Goal: Obtain resource: Download file/media

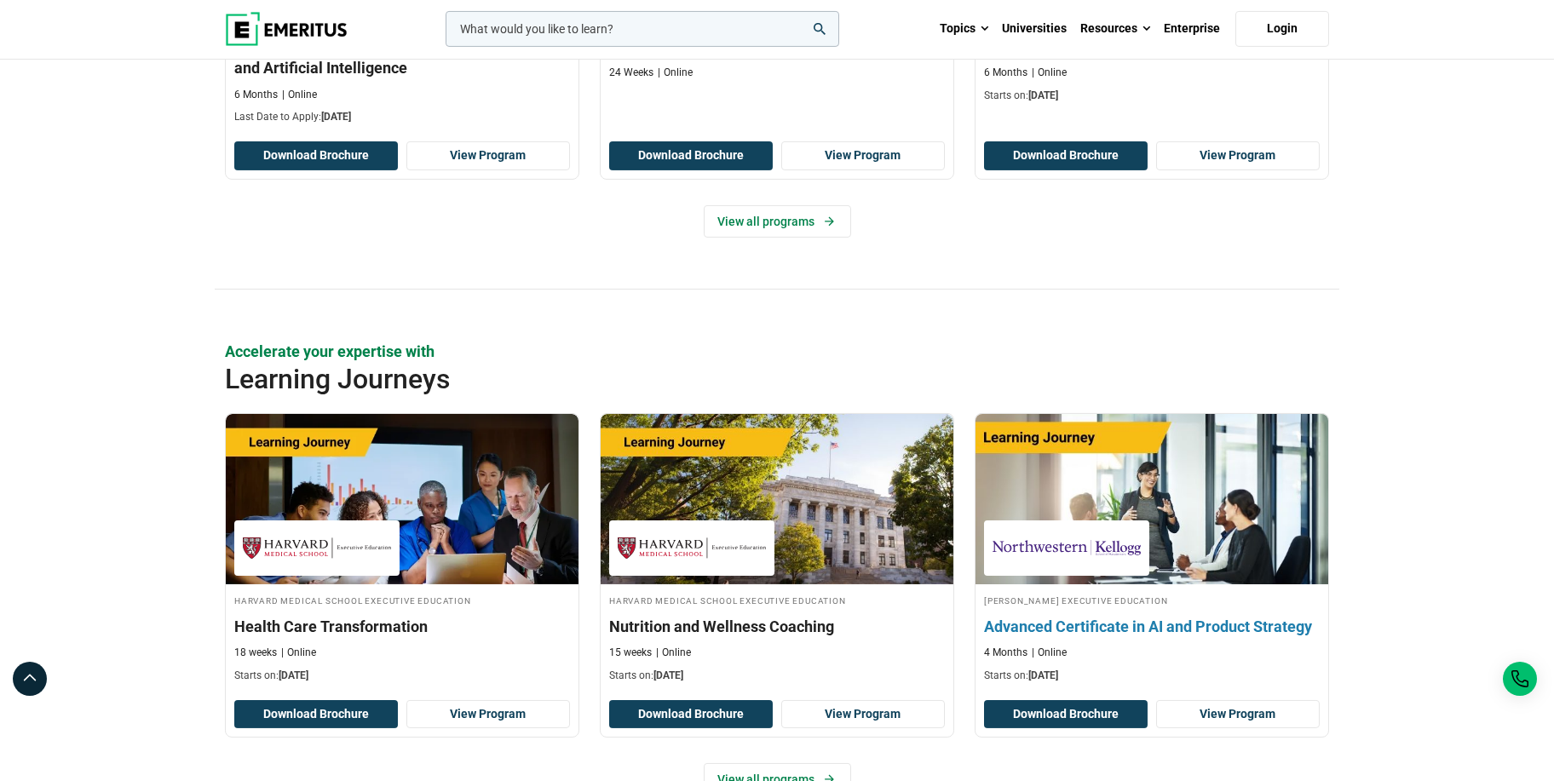
scroll to position [2457, 0]
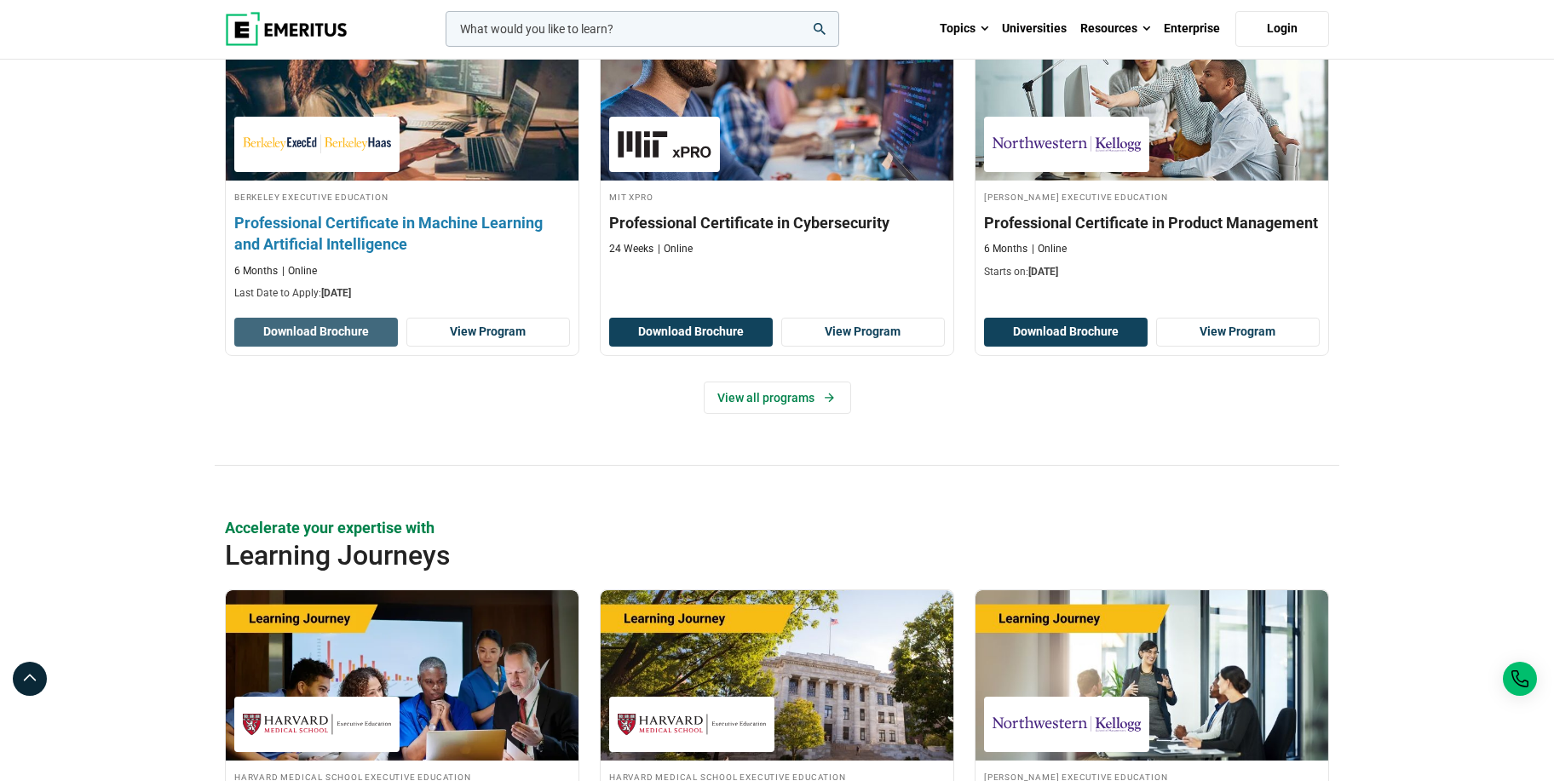
click at [340, 330] on button "Download Brochure" at bounding box center [316, 332] width 164 height 29
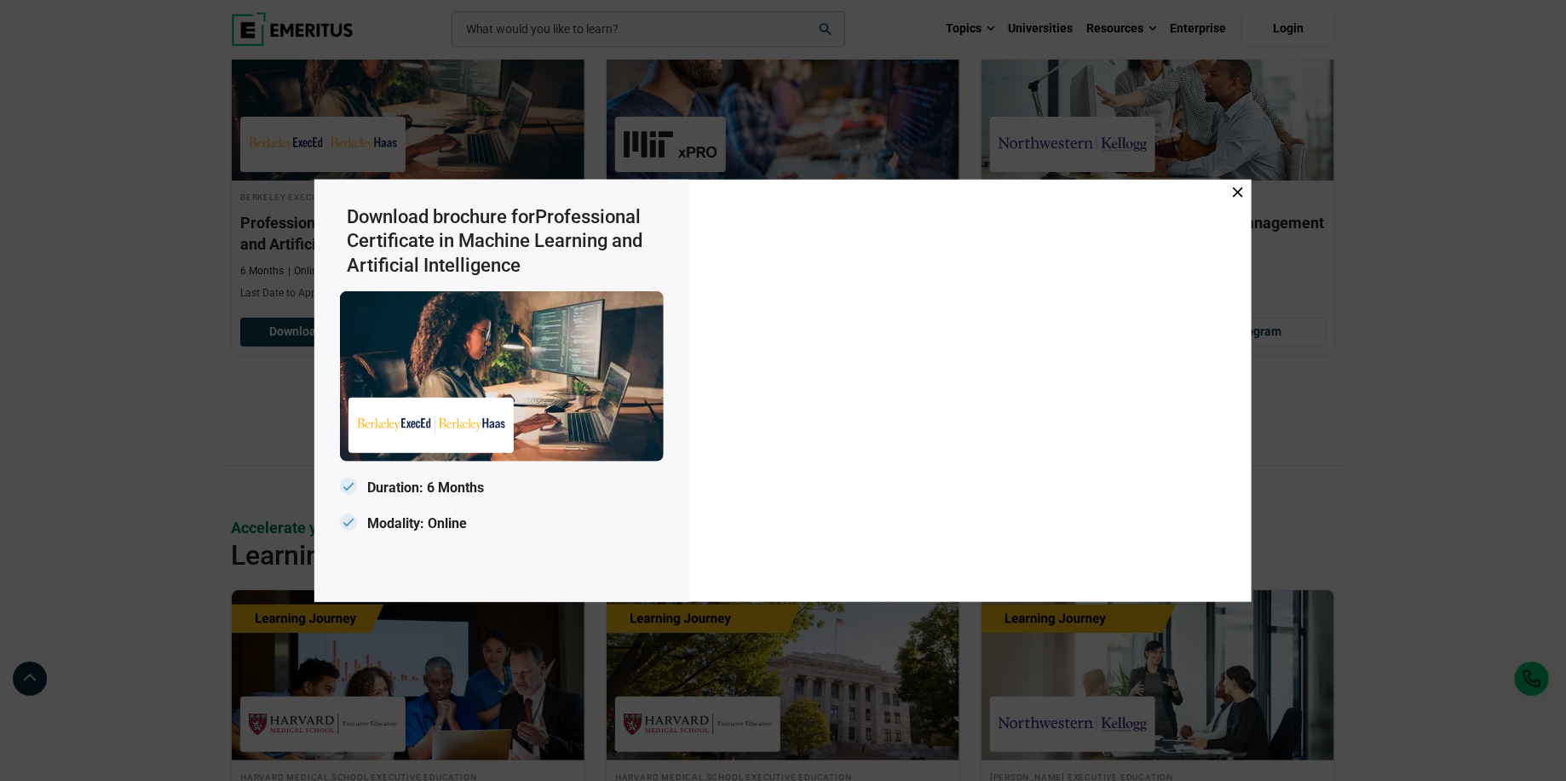
click at [1245, 190] on div at bounding box center [970, 390] width 562 height 423
click at [1239, 192] on icon at bounding box center [1238, 192] width 10 height 10
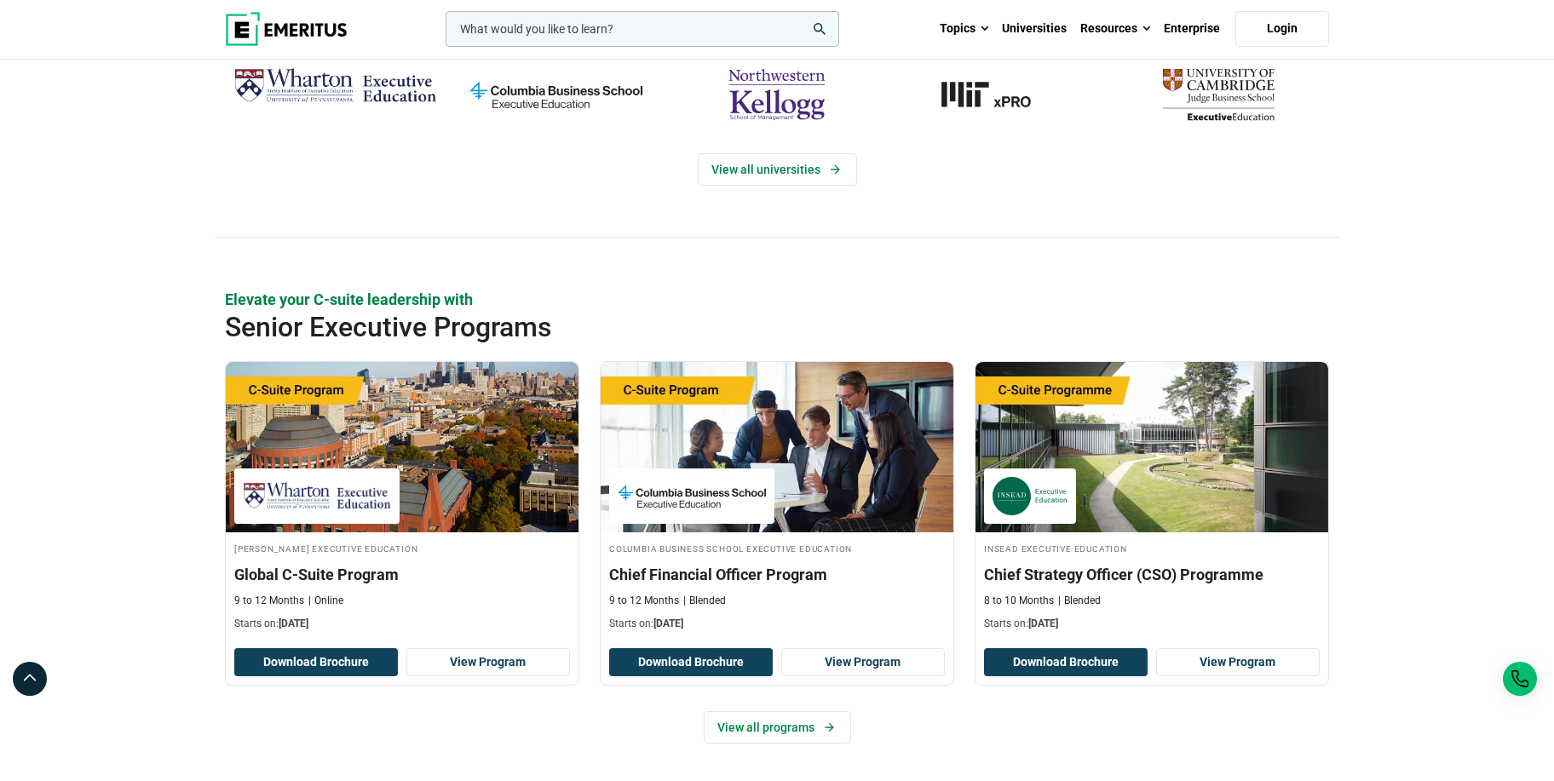
scroll to position [0, 0]
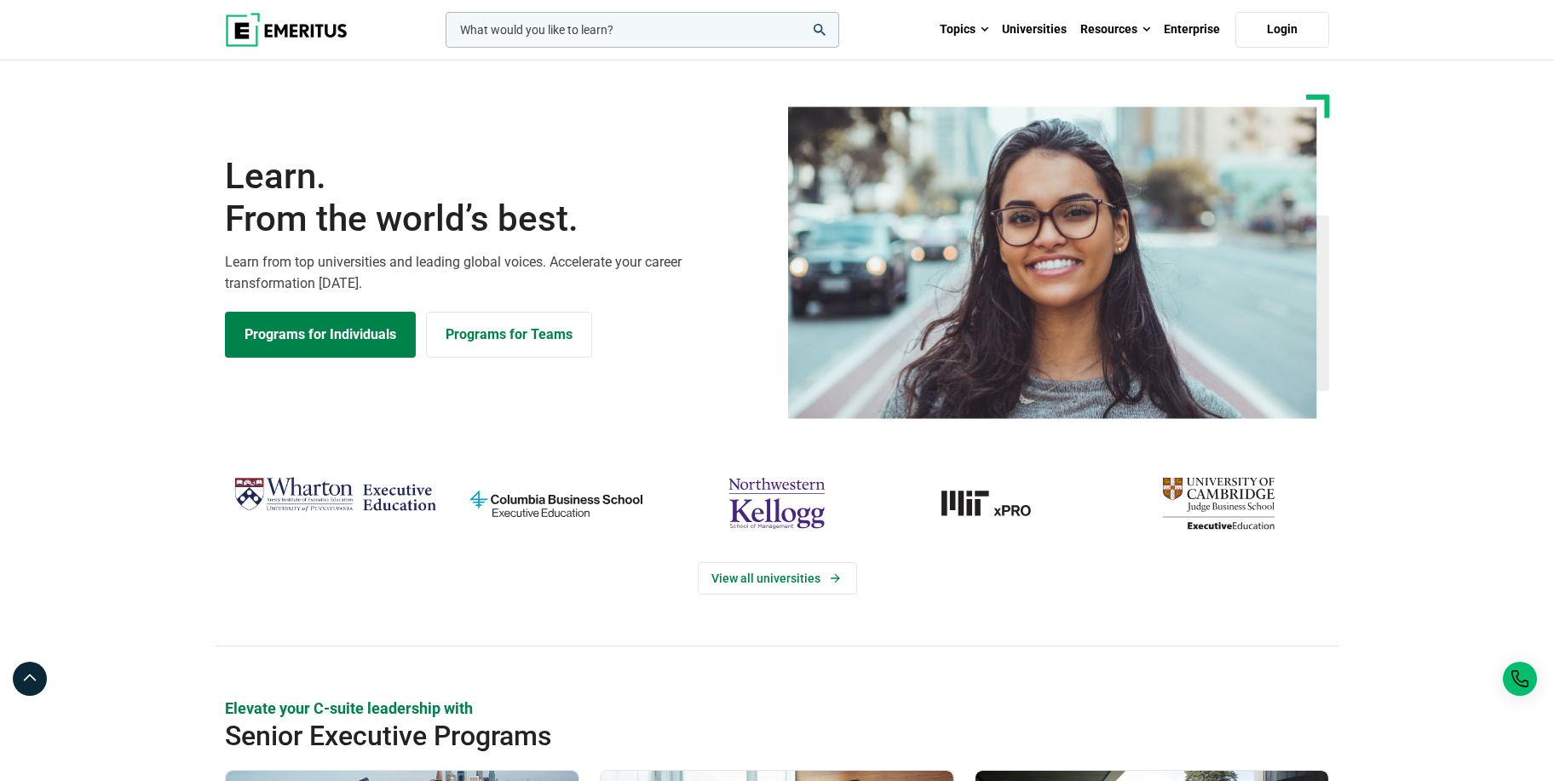
click at [974, 505] on img "MIT-xPRO" at bounding box center [998, 503] width 204 height 66
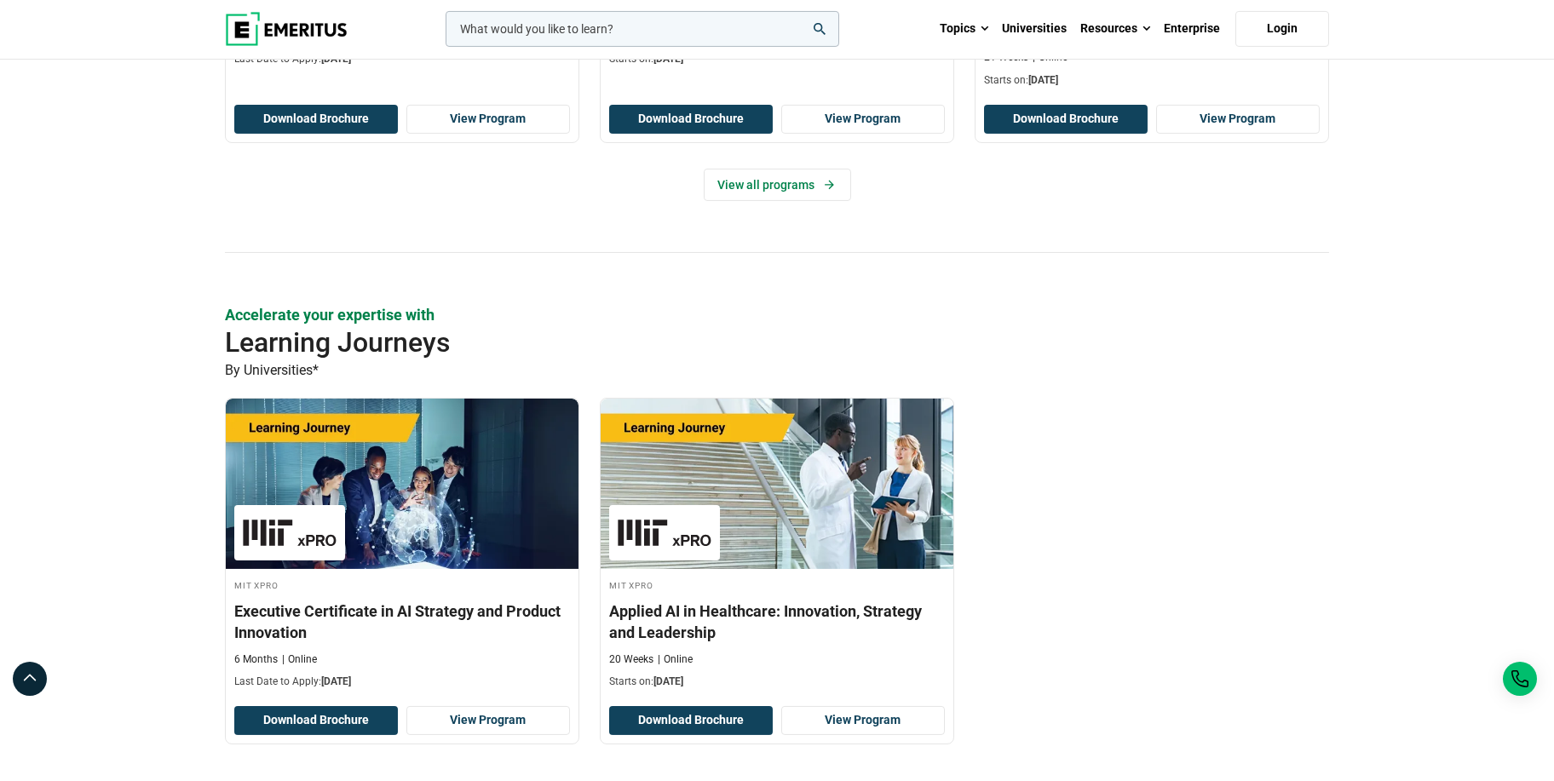
scroll to position [2621, 0]
